Goal: Task Accomplishment & Management: Use online tool/utility

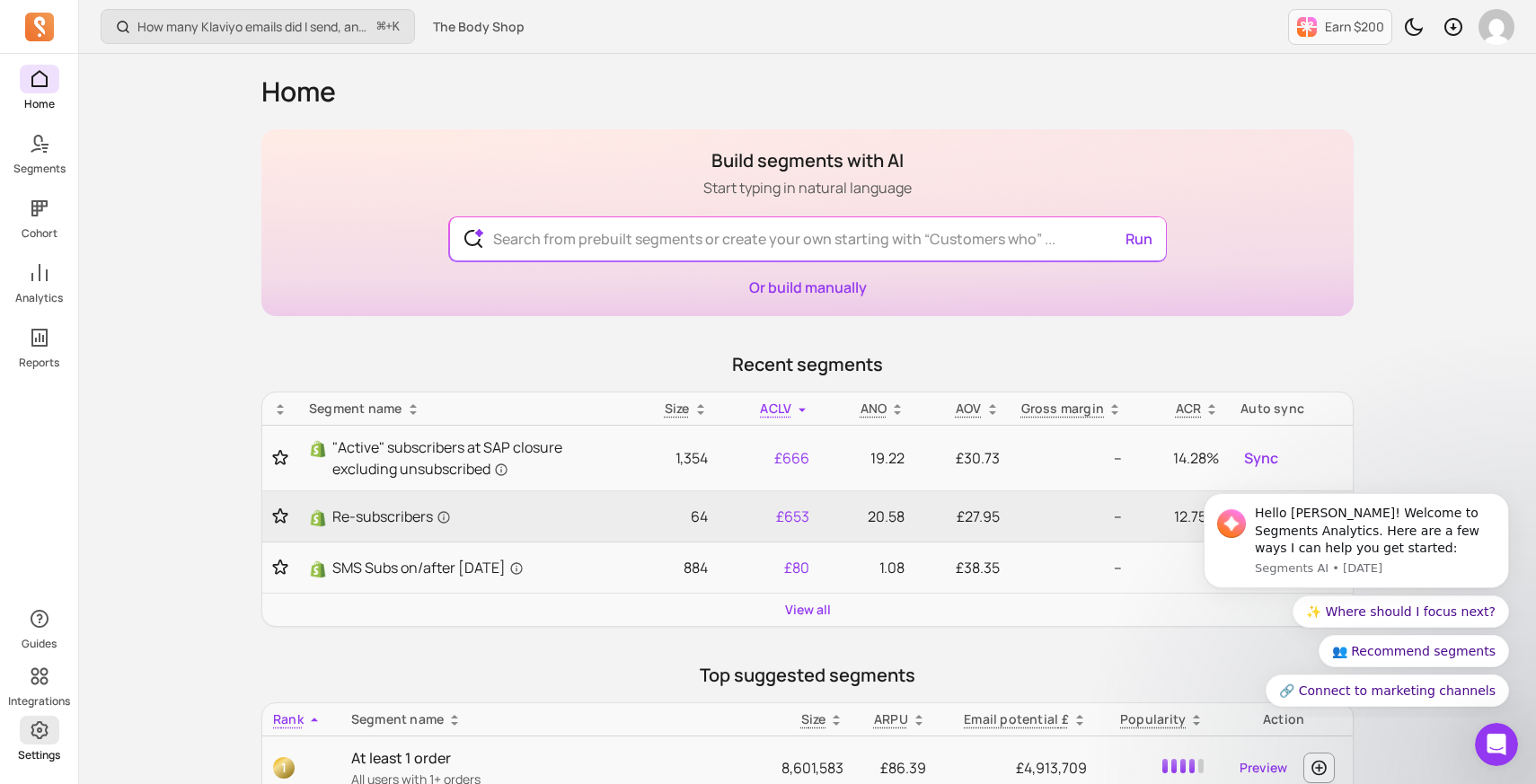
click at [36, 747] on link "Settings" at bounding box center [38, 739] width 78 height 47
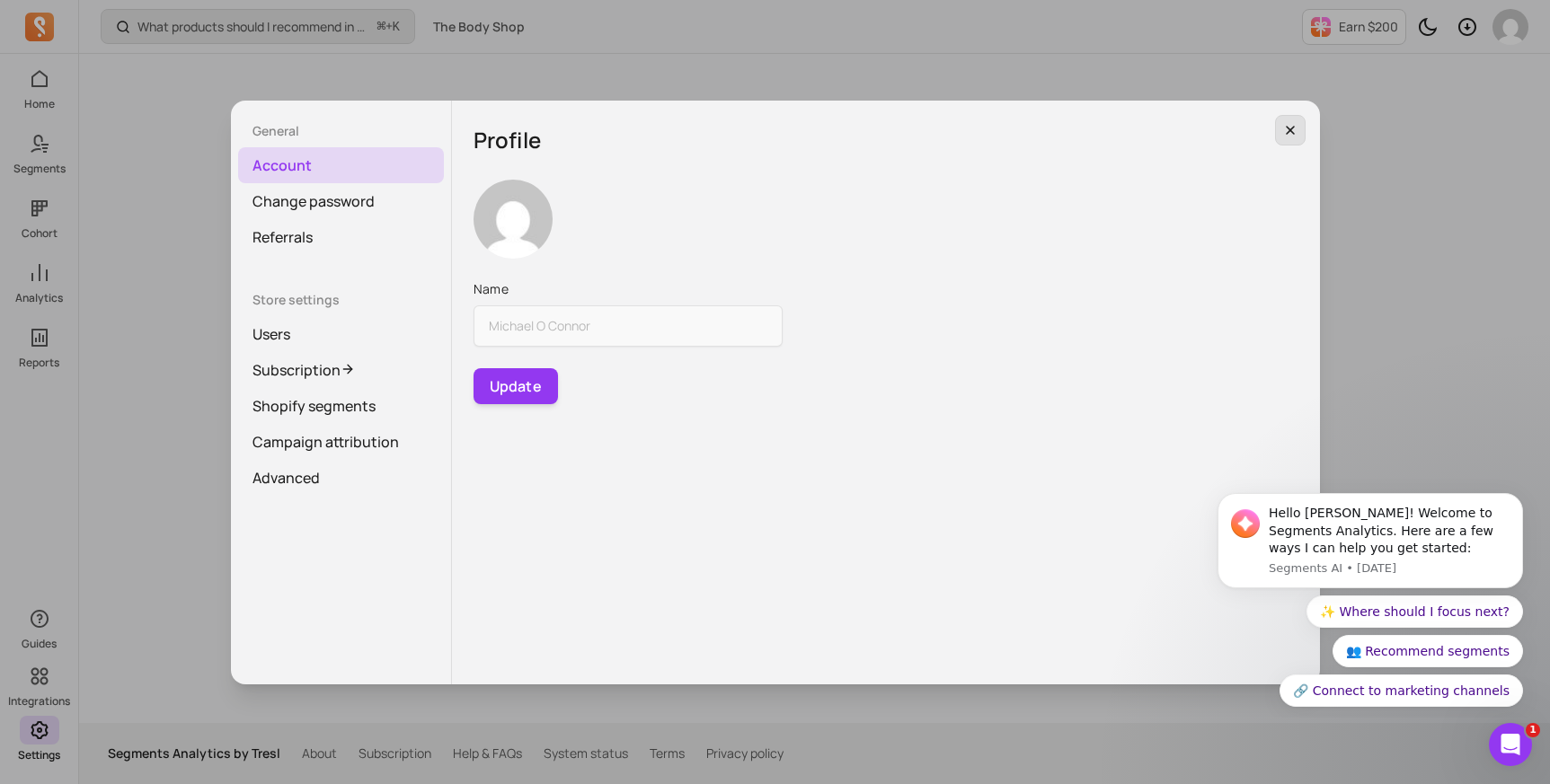
click at [1293, 131] on icon "button" at bounding box center [1289, 129] width 14 height 14
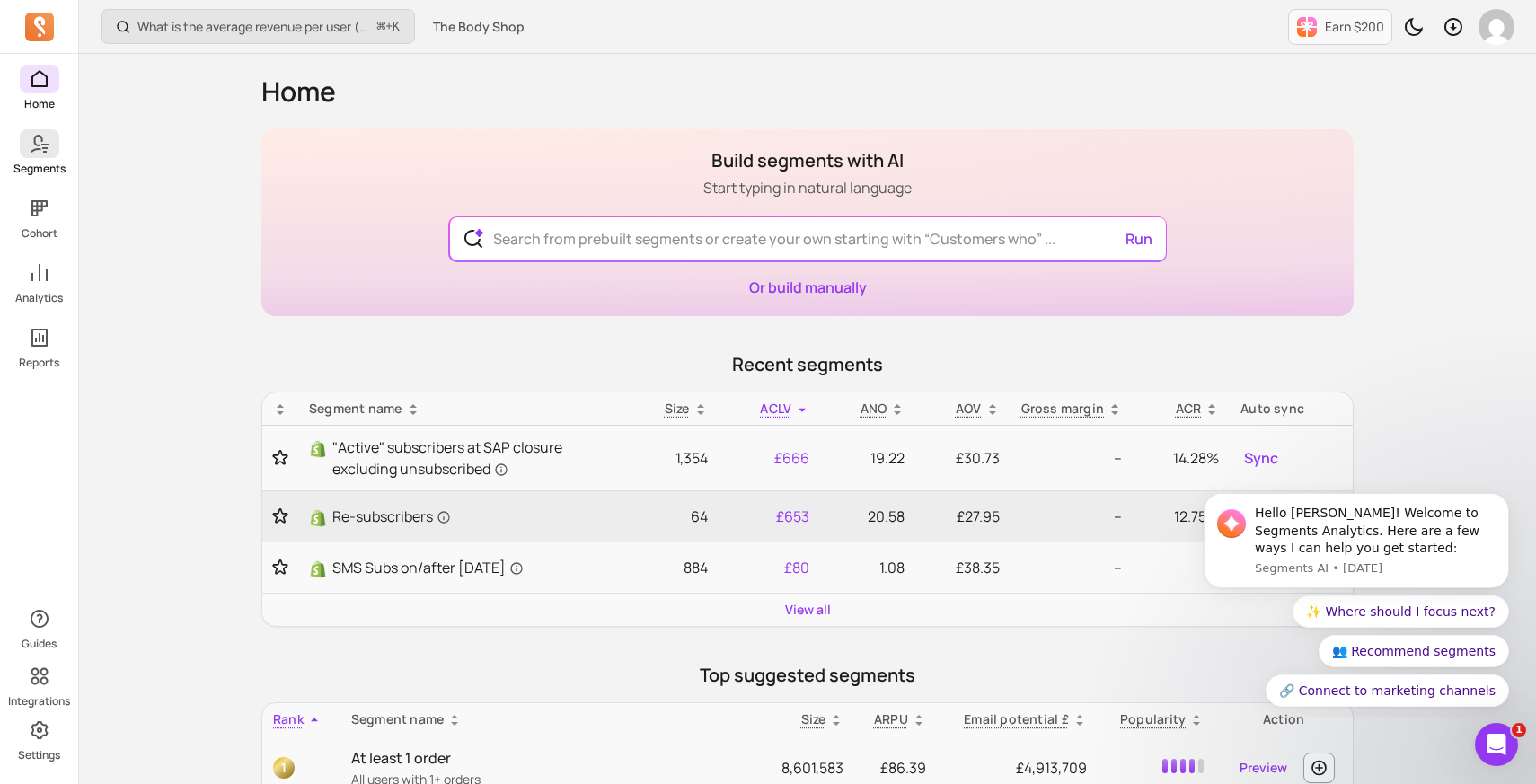
click at [44, 154] on icon at bounding box center [39, 143] width 22 height 22
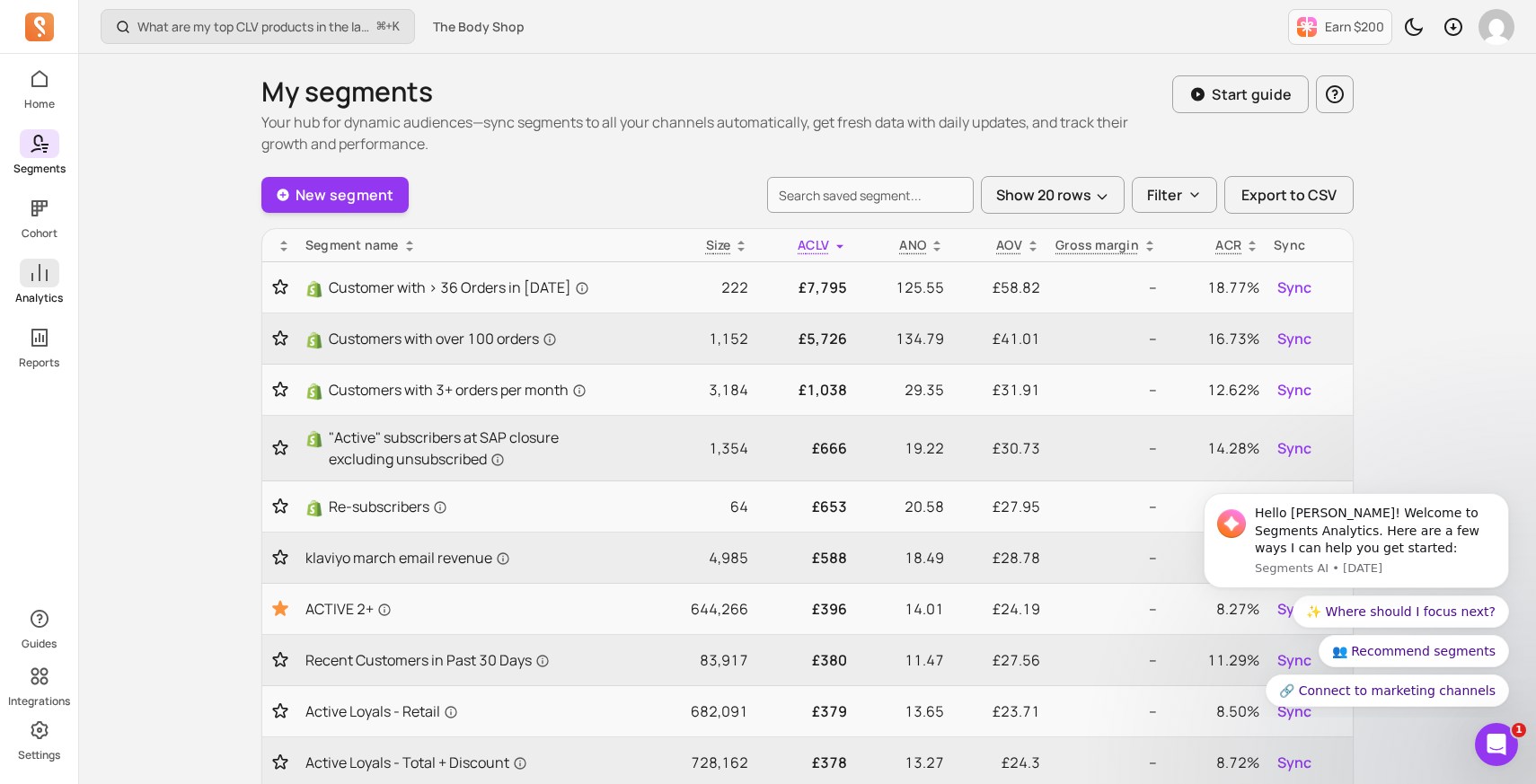
click at [32, 291] on p "Analytics" at bounding box center [38, 298] width 48 height 14
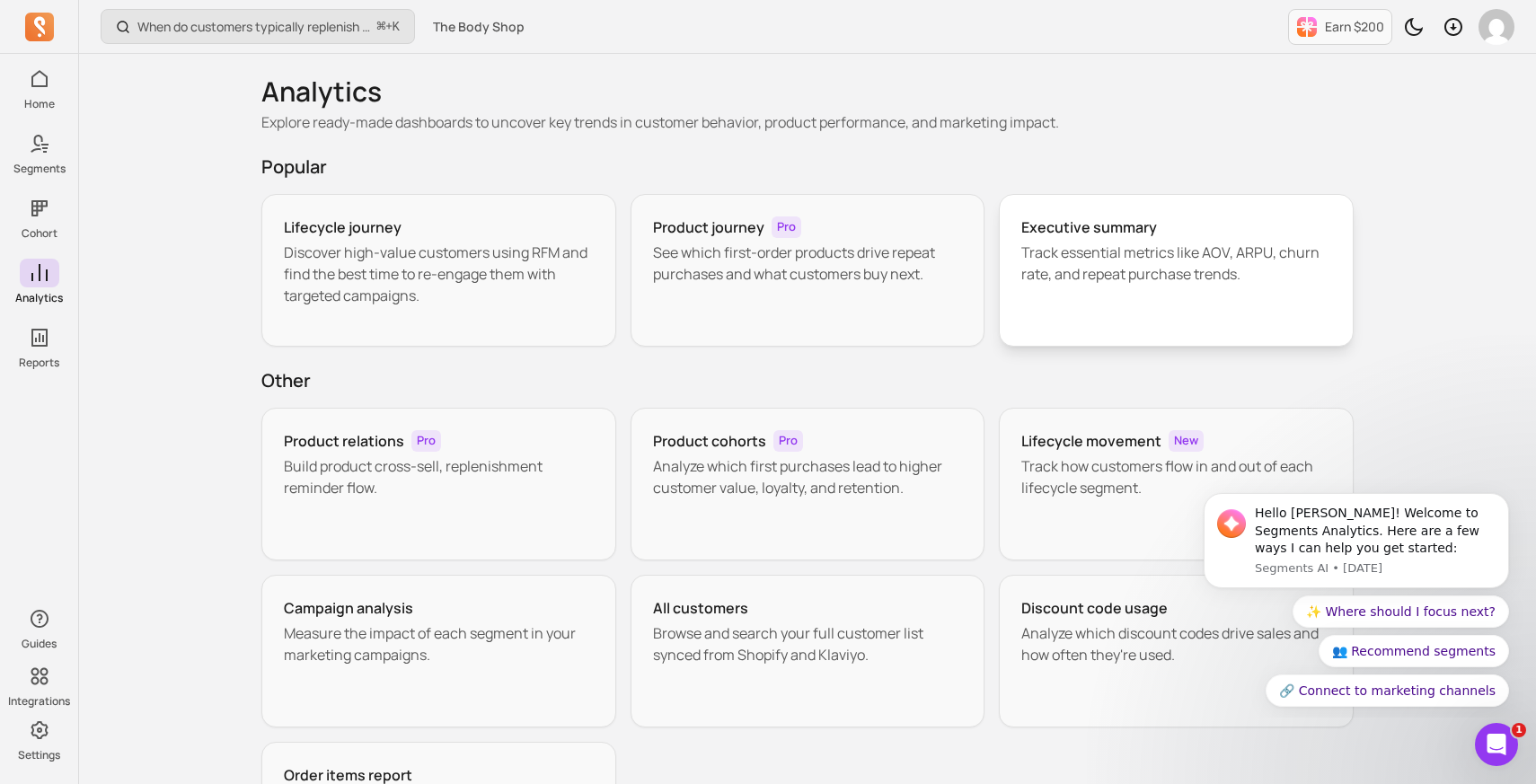
click at [1205, 265] on p "Track essential metrics like AOV, ARPU, churn rate, and repeat purchase trends." at bounding box center [1176, 263] width 310 height 43
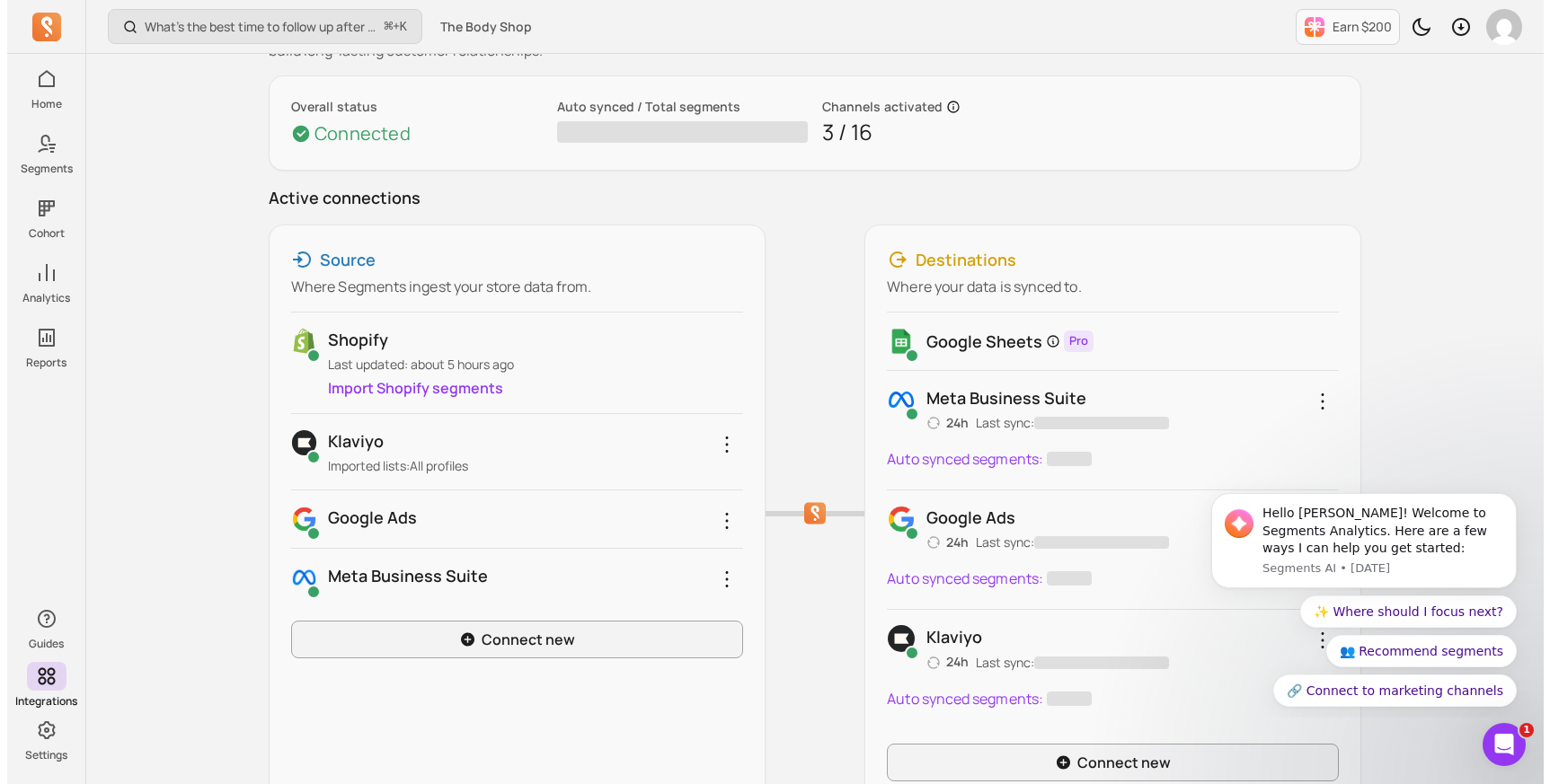
scroll to position [97, 0]
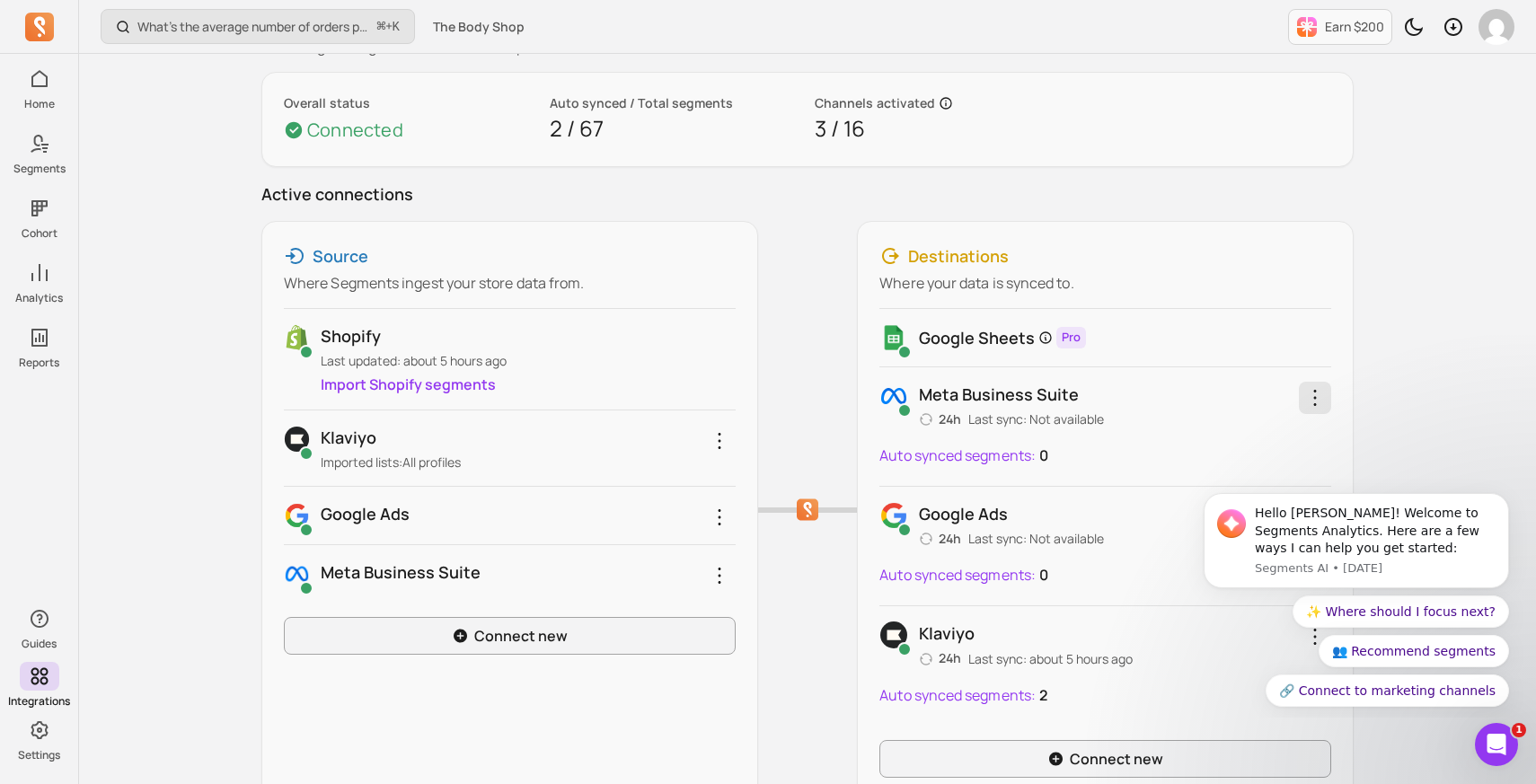
click at [1324, 405] on icon "button" at bounding box center [1315, 397] width 22 height 22
click at [1203, 489] on body "Hello Michael! Welcome to Segments Analytics. Here are a few ways I can help yo…" at bounding box center [1357, 598] width 345 height 227
click at [1504, 501] on icon "Dismiss notification" at bounding box center [1504, 498] width 10 height 10
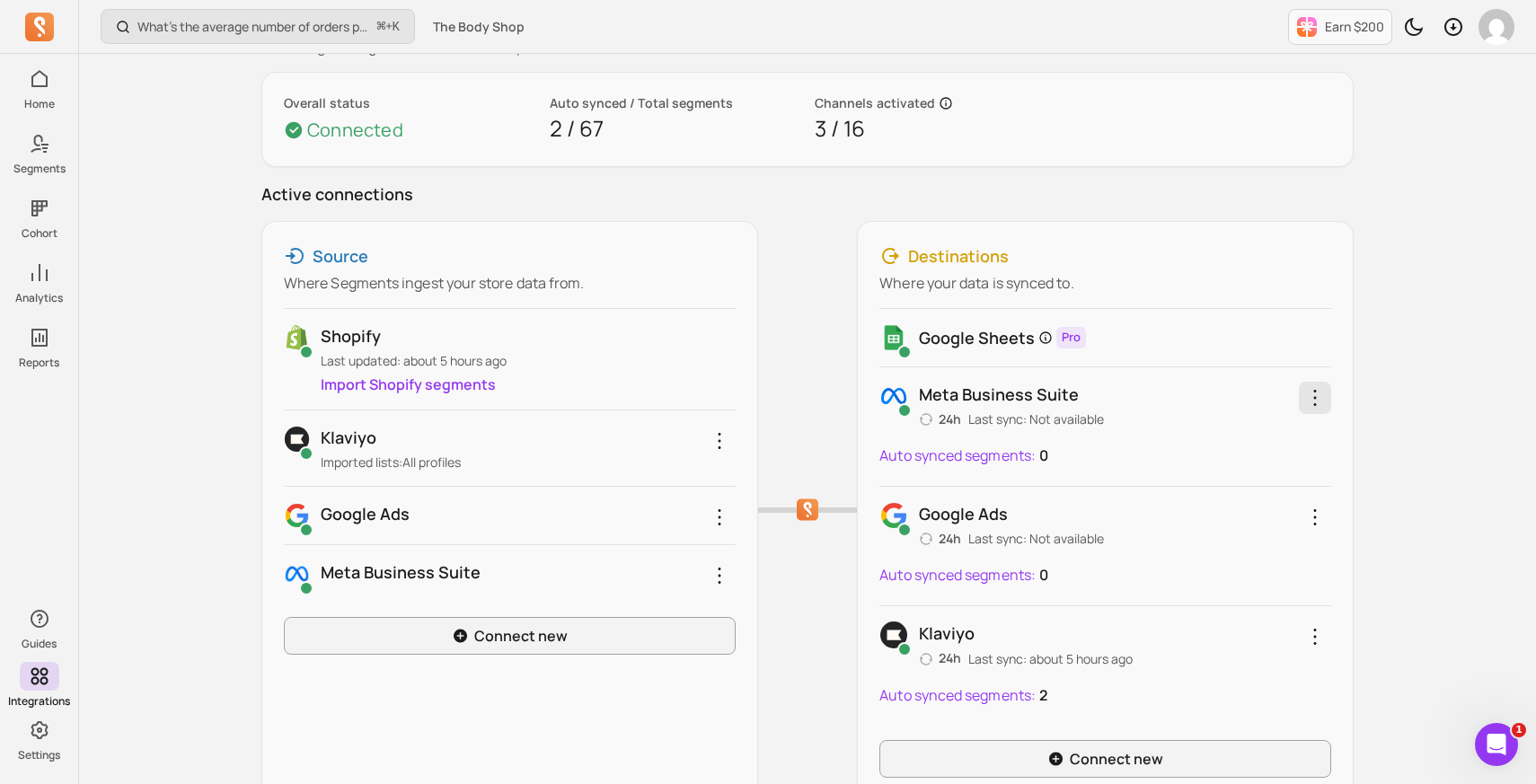
click at [1313, 396] on icon "button" at bounding box center [1315, 397] width 22 height 22
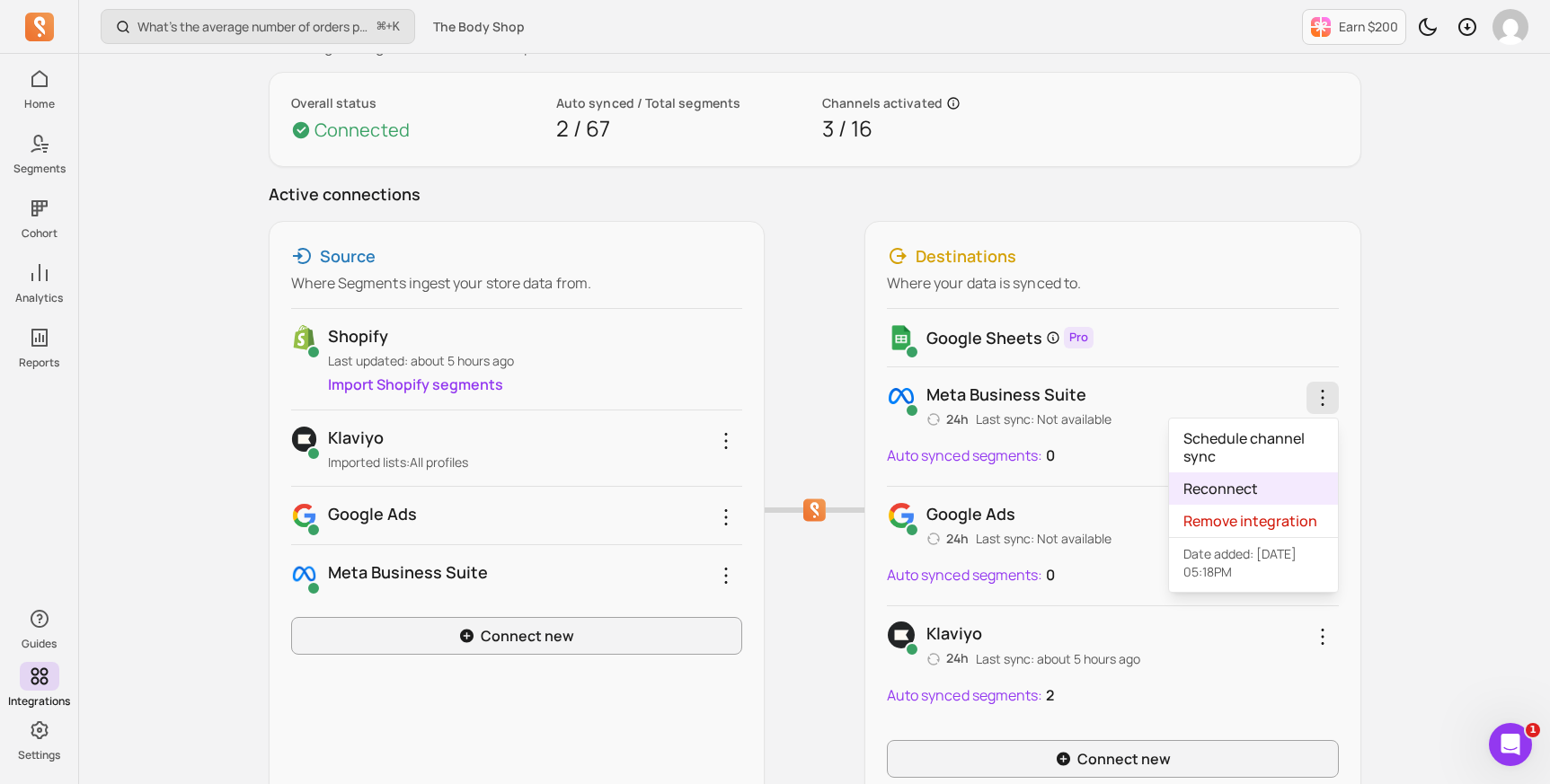
click at [1244, 480] on link "Reconnect" at bounding box center [1253, 488] width 169 height 33
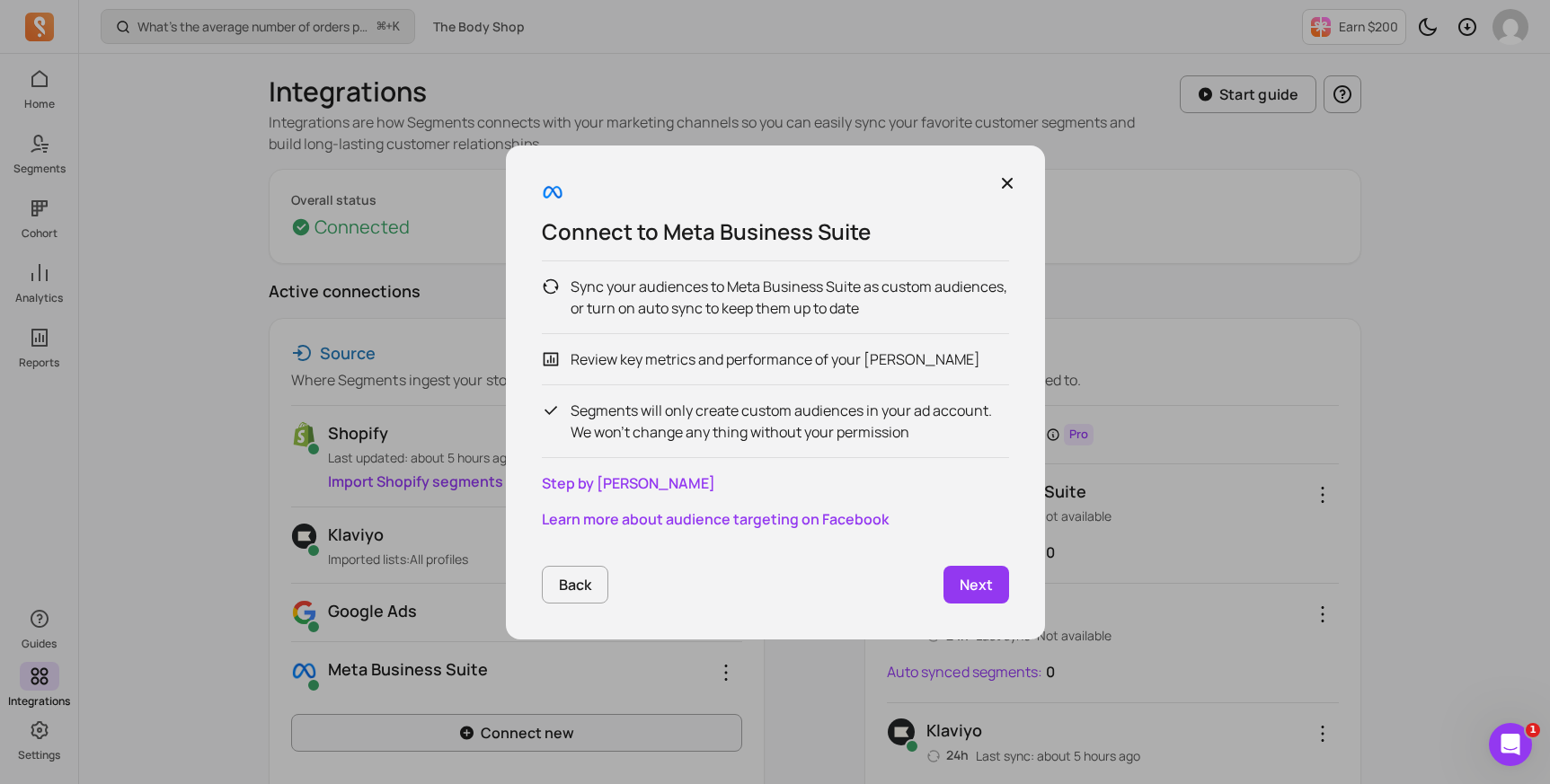
click at [967, 579] on p "Next" at bounding box center [976, 584] width 33 height 22
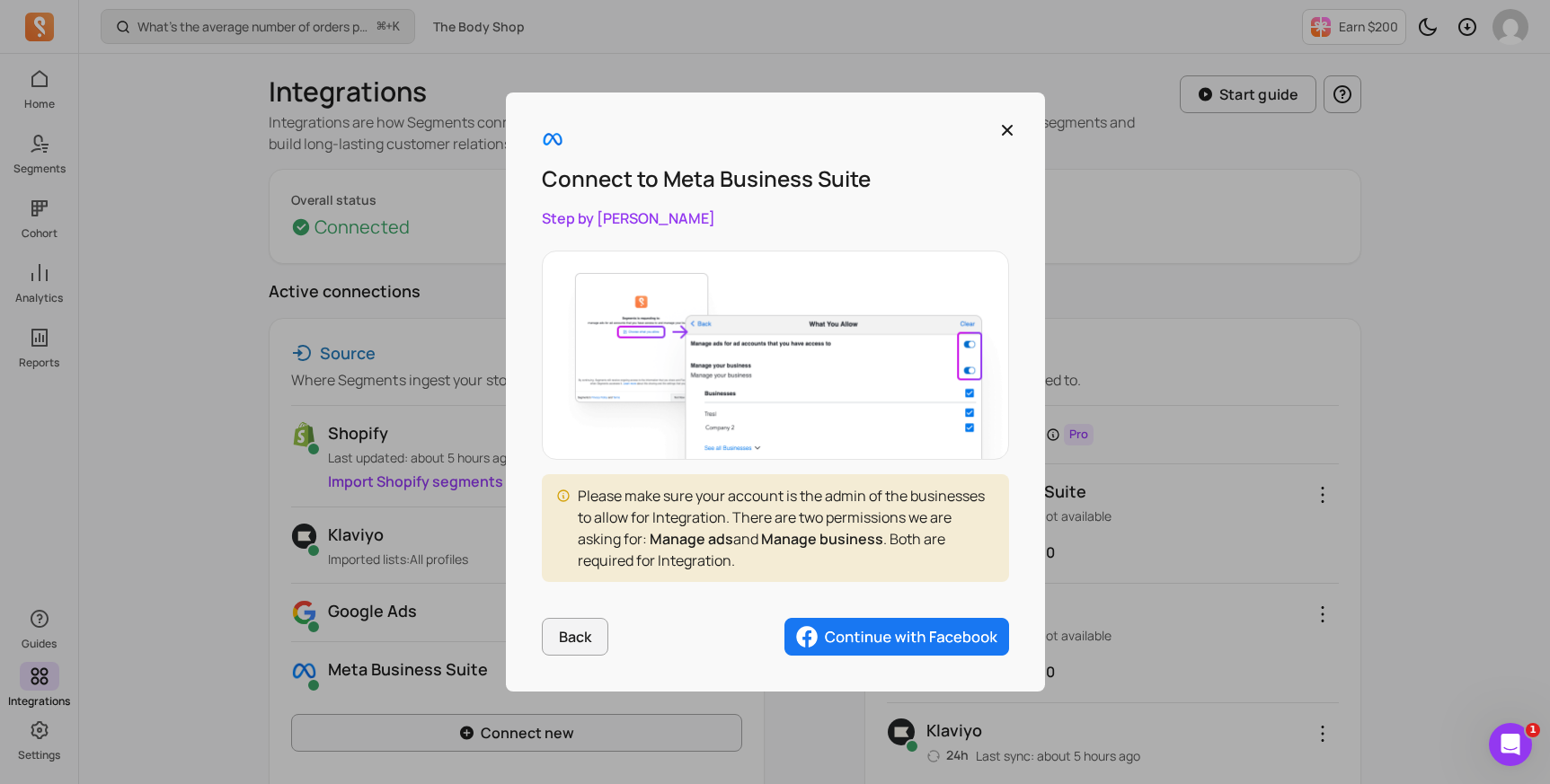
click at [924, 643] on img "button" at bounding box center [897, 637] width 225 height 37
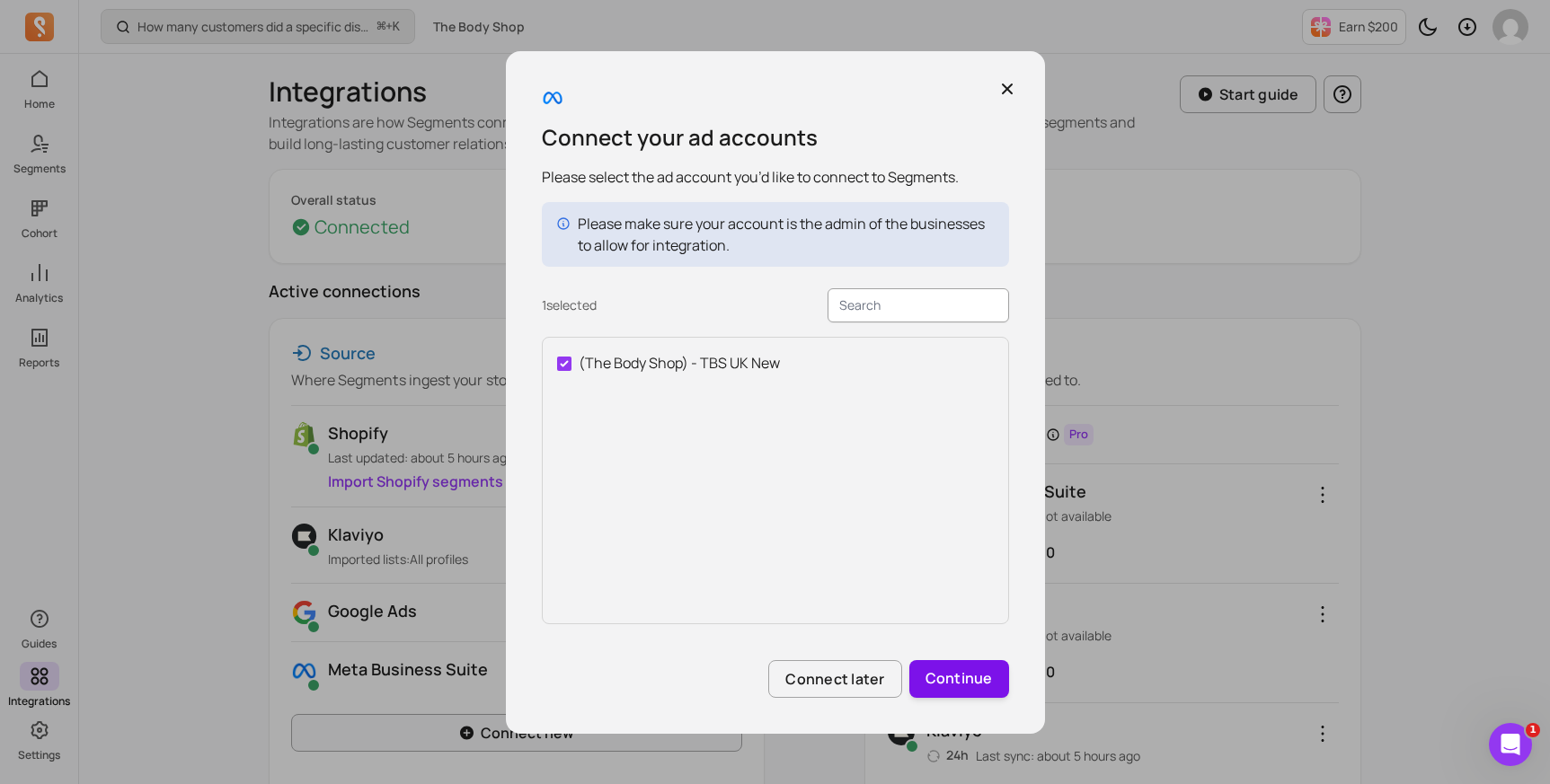
click at [941, 664] on button "Continue" at bounding box center [959, 679] width 99 height 37
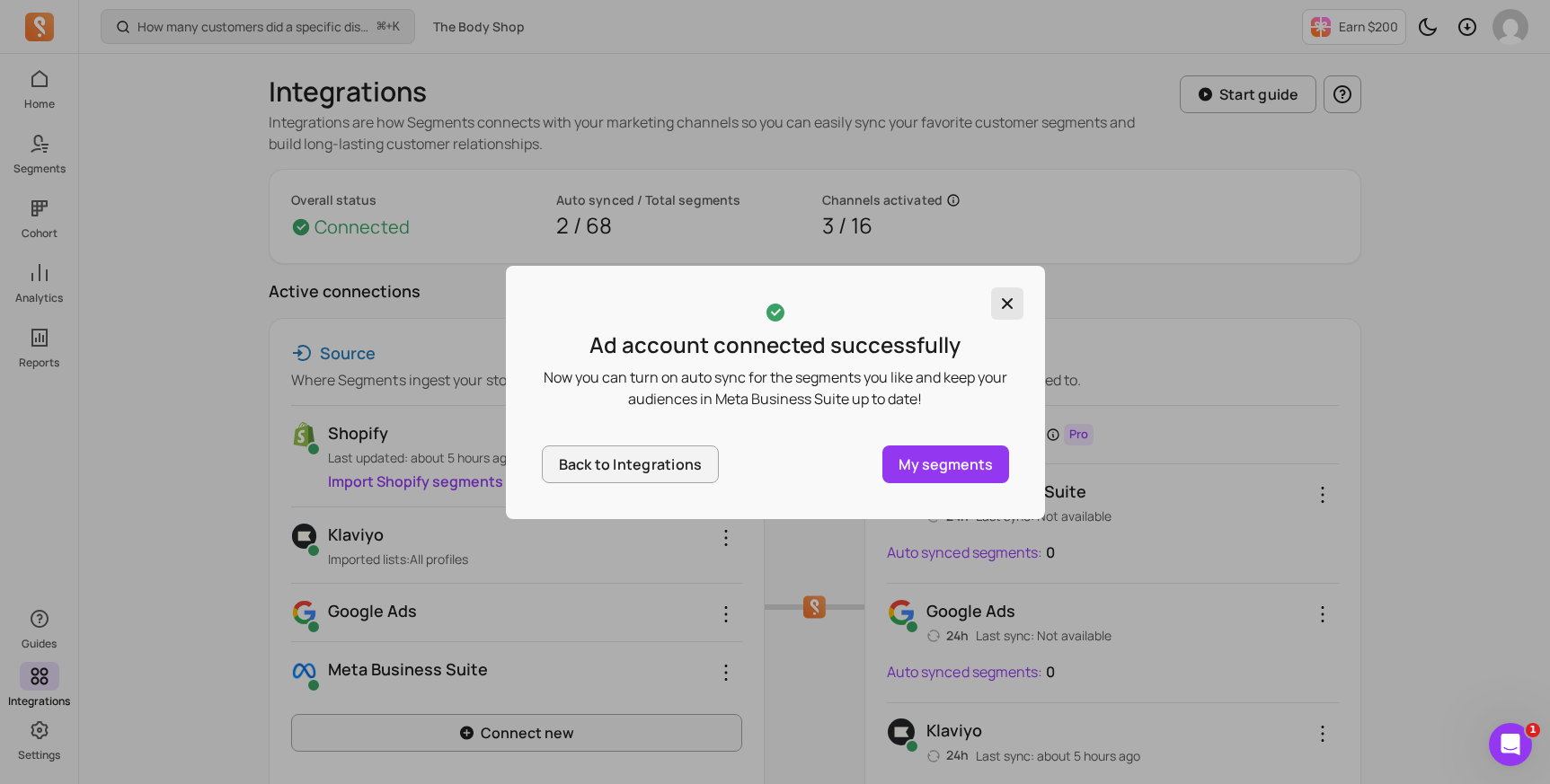
click at [1008, 301] on icon "button" at bounding box center [1007, 303] width 11 height 11
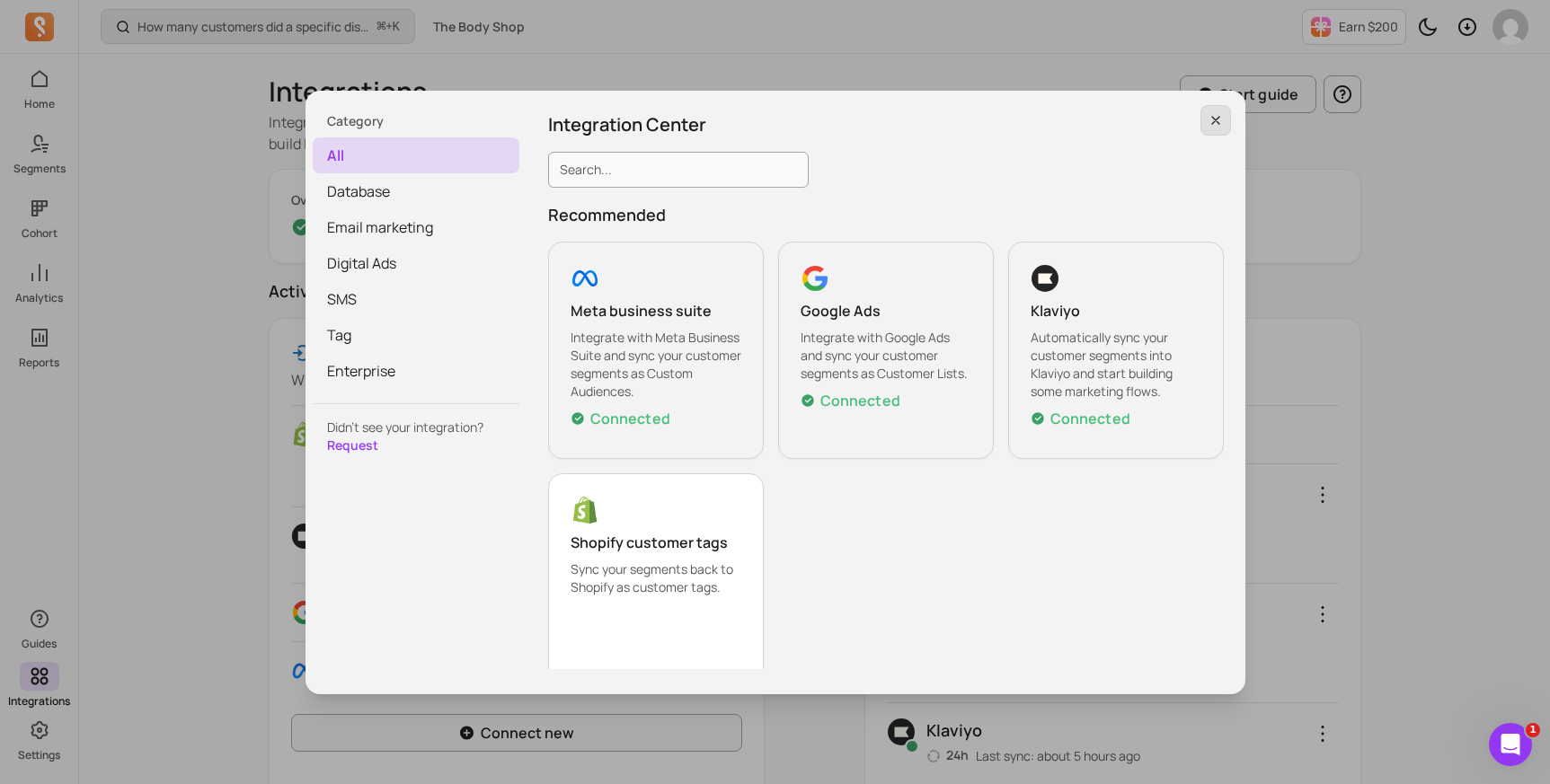
click at [1215, 120] on icon "button" at bounding box center [1215, 121] width 7 height 7
